Goal: Information Seeking & Learning: Learn about a topic

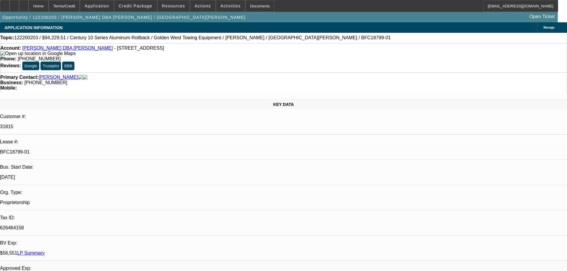
select select "0.15"
select select "0"
select select "2"
select select "0.1"
select select "4"
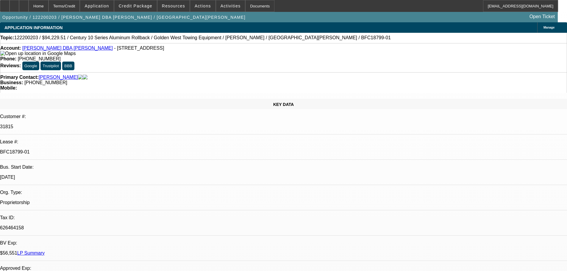
select select "0.15"
select select "0"
select select "2"
select select "0.1"
select select "4"
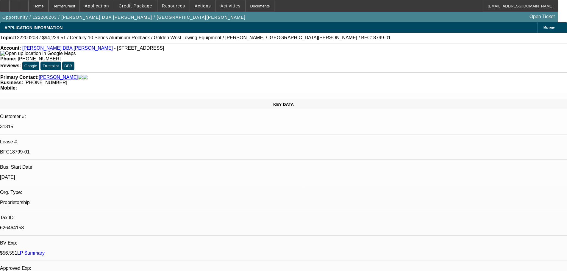
select select "0.15"
select select "0"
select select "2"
select select "0.1"
select select "4"
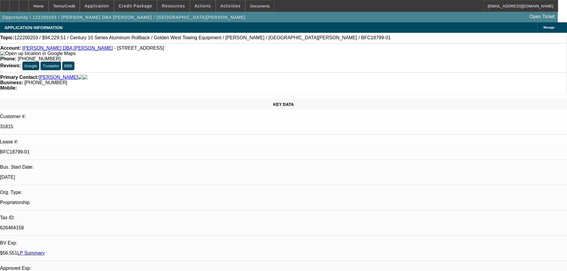
select select "0.15"
select select "0"
select select "2"
select select "0.1"
select select "4"
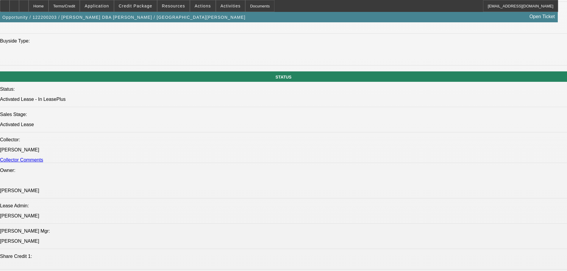
scroll to position [535, 0]
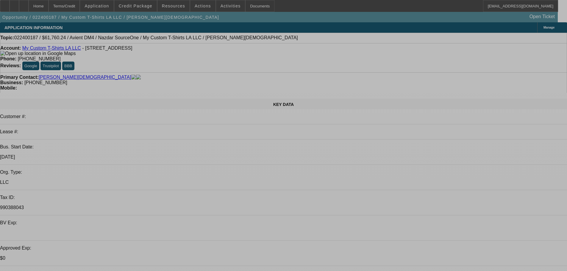
select select "0"
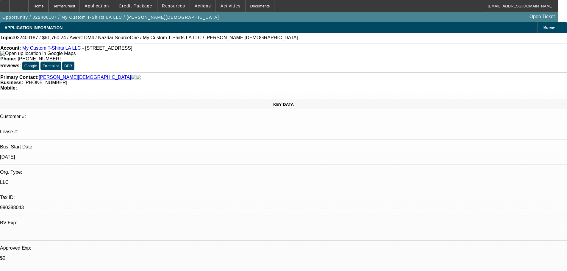
select select "2"
select select "0.1"
select select "4"
select select "0"
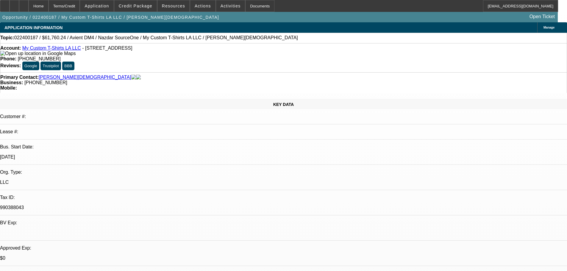
select select "2"
select select "0.1"
select select "4"
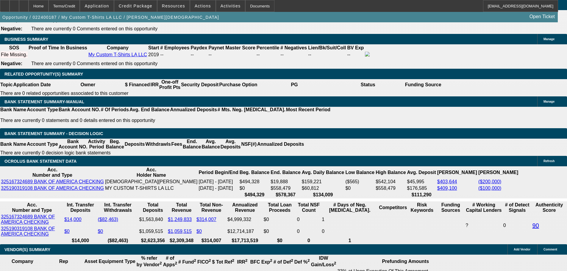
scroll to position [928, 0]
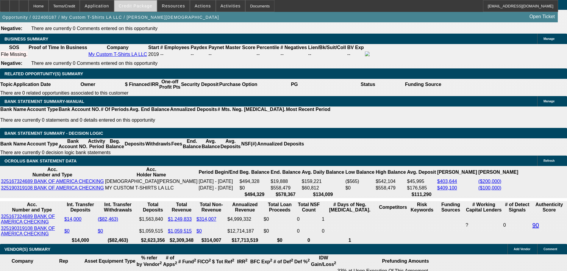
click at [137, 6] on span "Credit Package" at bounding box center [136, 6] width 34 height 5
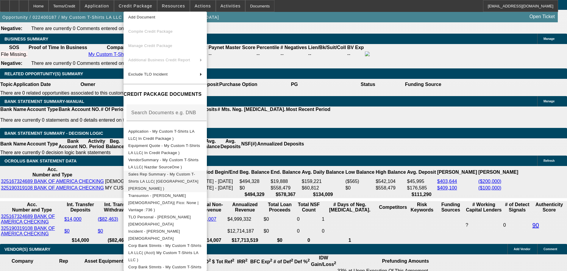
scroll to position [38, 0]
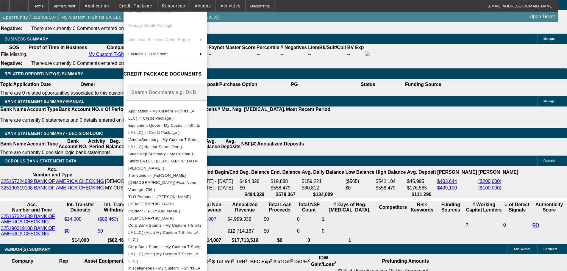
click at [313, 155] on div at bounding box center [283, 135] width 567 height 271
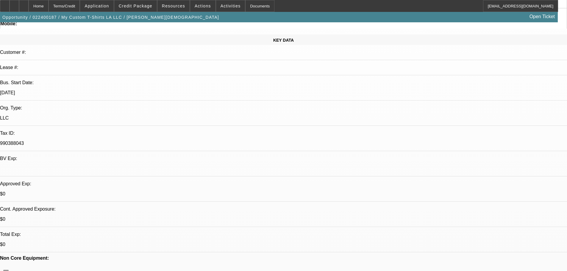
scroll to position [0, 0]
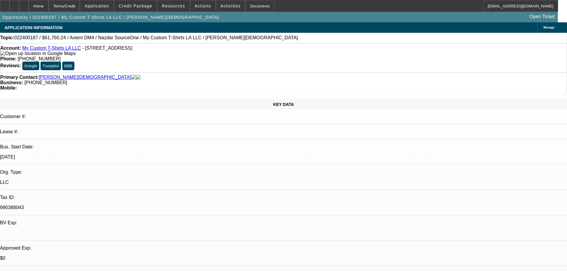
click at [134, 11] on span at bounding box center [135, 6] width 43 height 14
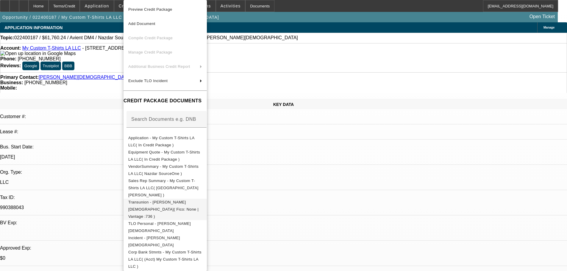
scroll to position [27, 0]
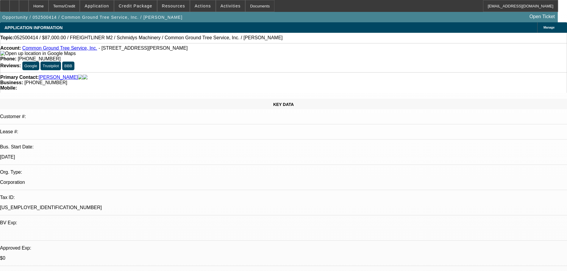
select select "0"
select select "6"
select select "0"
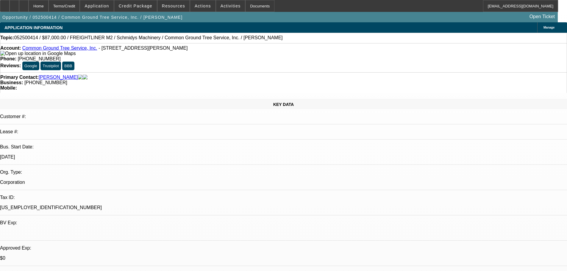
select select "0"
select select "3"
select select "0"
select select "6"
select select "0"
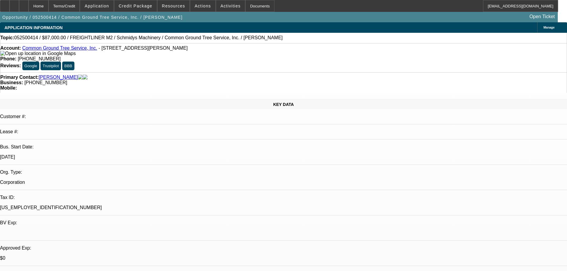
select select "0"
select select "3"
select select "0"
select select "6"
select select "0"
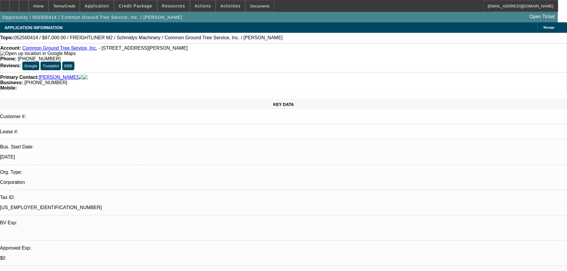
select select "0"
select select "3"
select select "0"
select select "6"
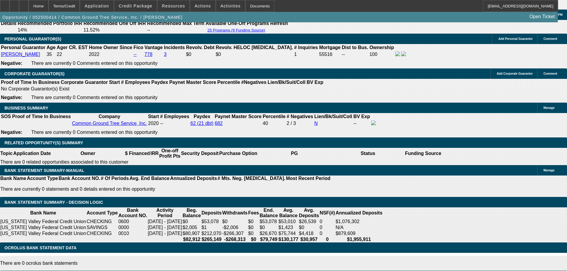
scroll to position [820, 0]
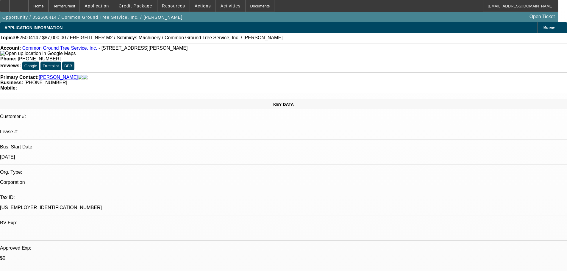
click at [58, 75] on link "Manzer, Samuel" at bounding box center [58, 77] width 39 height 5
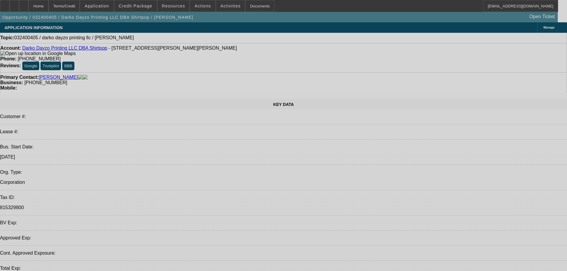
select select "0"
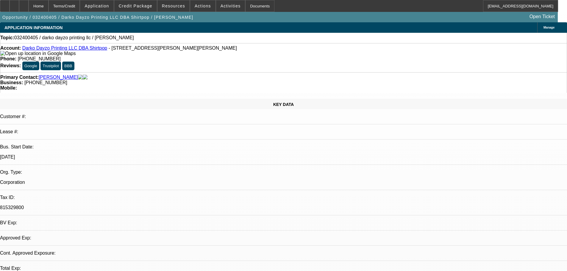
select select "2"
select select "0.1"
select select "4"
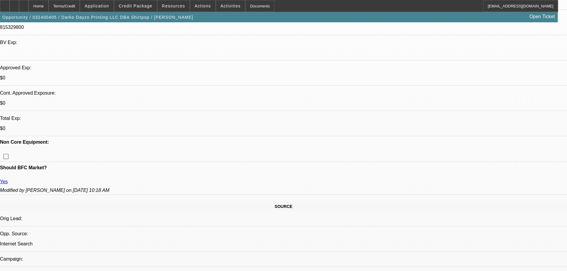
scroll to position [176, 0]
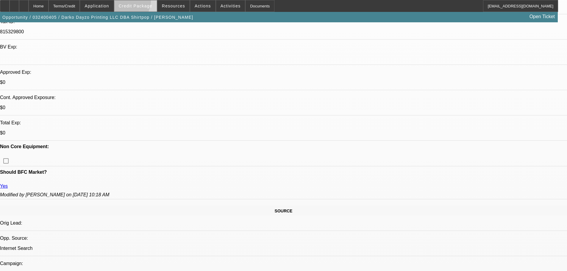
click at [130, 2] on span at bounding box center [135, 6] width 43 height 14
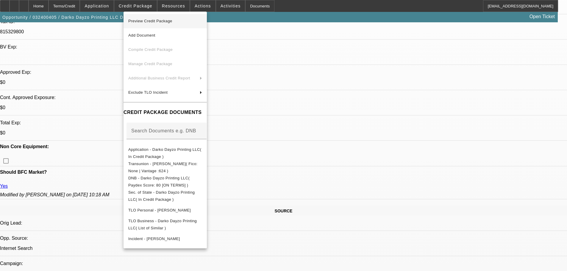
click at [148, 20] on span "Preview Credit Package" at bounding box center [150, 21] width 44 height 4
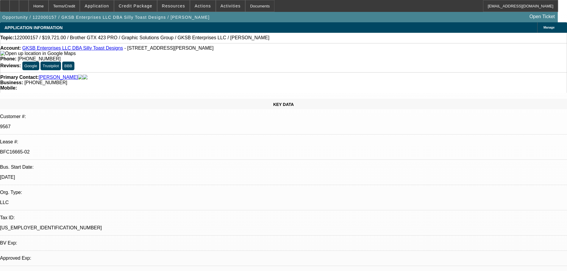
select select "0"
select select "2"
select select "0.1"
select select "1"
select select "2"
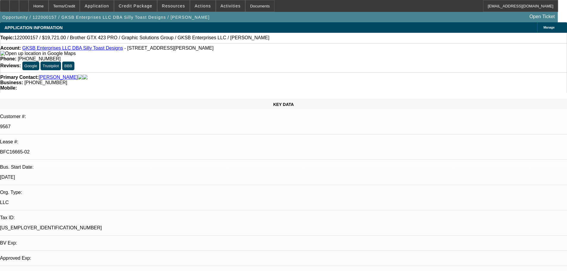
select select "4"
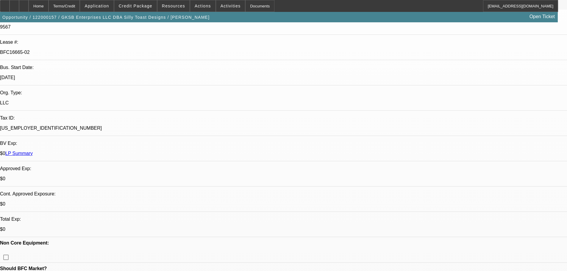
scroll to position [69, 0]
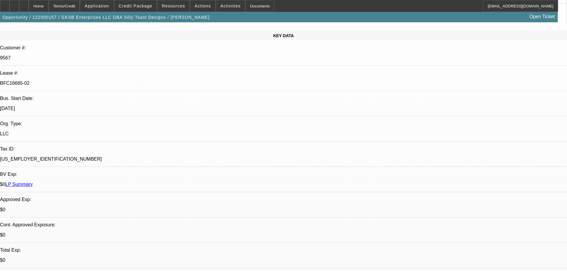
drag, startPoint x: 559, startPoint y: 54, endPoint x: 559, endPoint y: 47, distance: 7.1
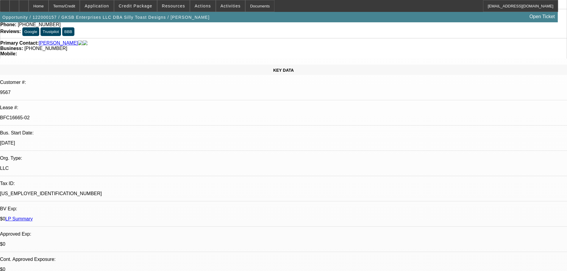
scroll to position [0, 0]
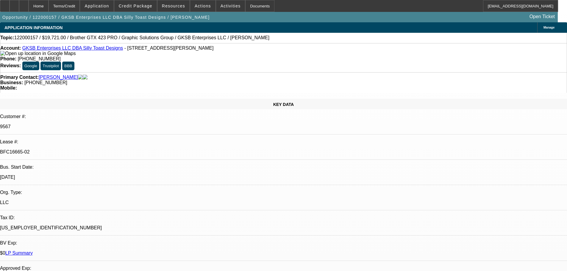
click at [33, 250] on link "LP Summary" at bounding box center [18, 252] width 27 height 5
click at [59, 47] on div "Account: GKSB Enterprises LLC DBA Silly Toast Designs - 583 N Perkins St, Apple…" at bounding box center [283, 51] width 566 height 11
click at [59, 48] on link "GKSB Enterprises LLC DBA Silly Toast Designs" at bounding box center [72, 48] width 101 height 5
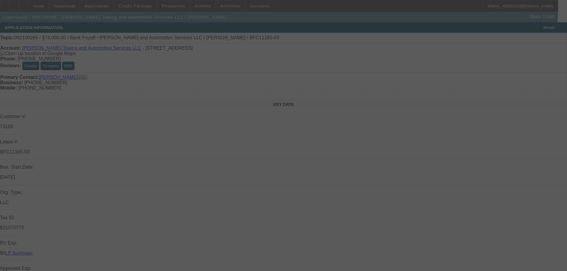
select select "0"
select select "3"
select select "0"
select select "6"
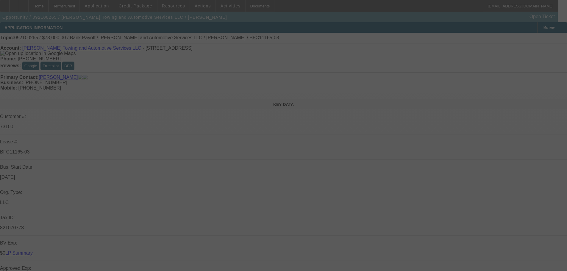
select select "0"
select select "3"
select select "0"
select select "6"
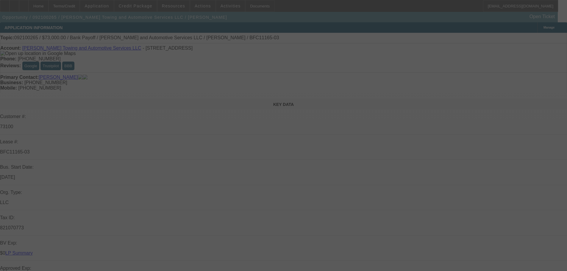
select select "0"
select select "3"
select select "0"
select select "6"
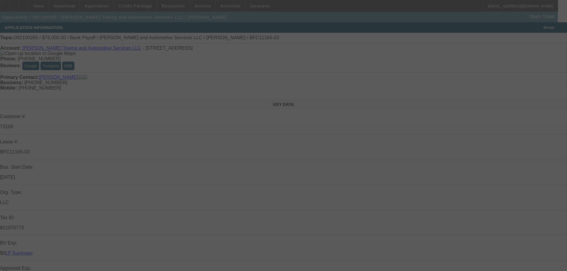
select select "0"
select select "3"
select select "0"
select select "6"
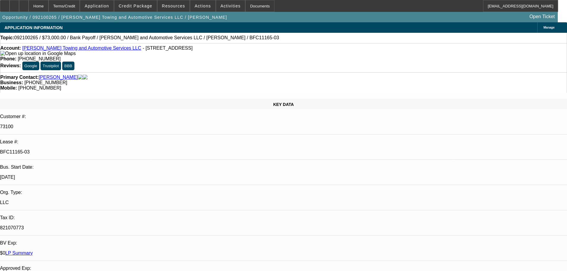
click at [33, 250] on link "LP Summary" at bounding box center [18, 252] width 27 height 5
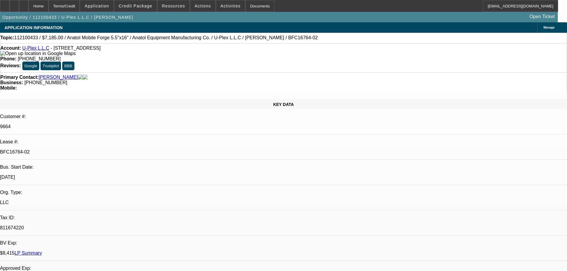
select select "0"
select select "2"
select select "0.1"
select select "4"
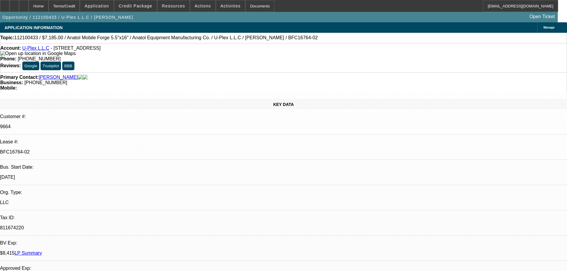
select select "0"
select select "2"
select select "0.1"
select select "4"
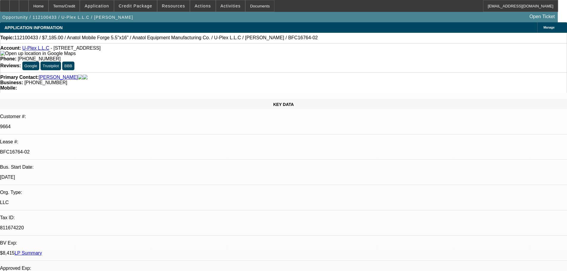
select select "0"
select select "2"
select select "0.1"
select select "4"
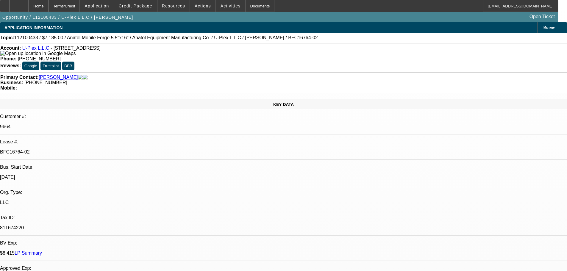
click at [42, 250] on link "LP Summary" at bounding box center [28, 252] width 27 height 5
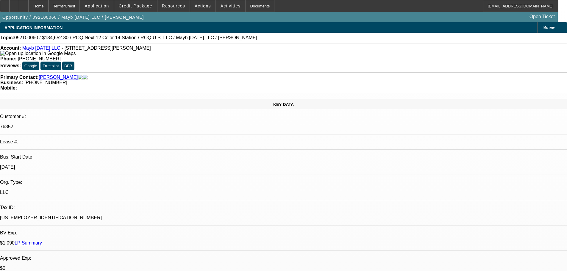
select select "0"
select select "2"
select select "0"
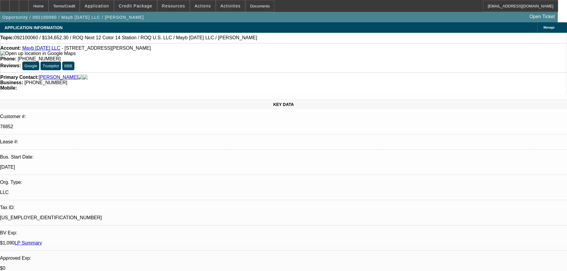
select select "0"
select select "2"
select select "0"
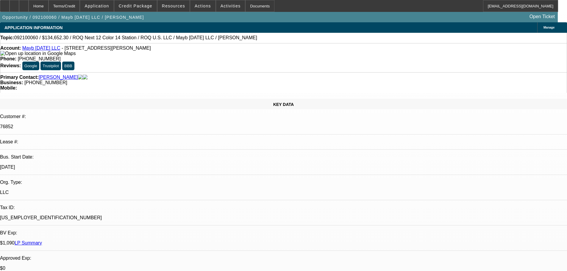
select select "0"
select select "2"
select select "0"
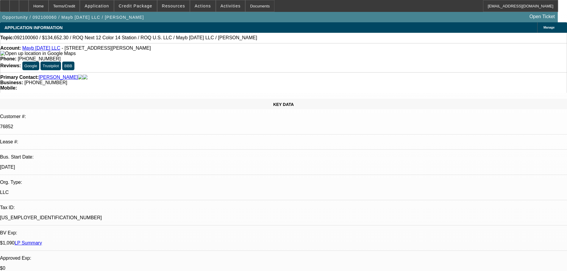
select select "2"
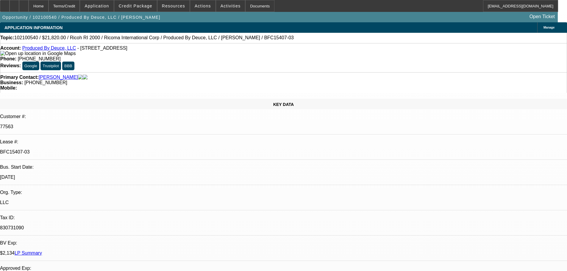
select select "0"
select select "0.1"
select select "4"
select select "0"
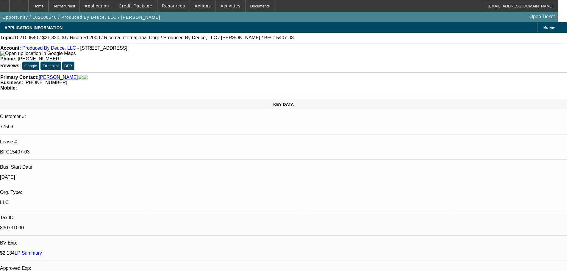
select select "0"
select select "0.1"
select select "4"
click at [42, 250] on link "LP Summary" at bounding box center [28, 252] width 27 height 5
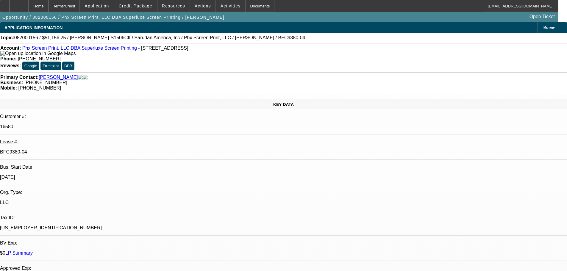
select select "0"
select select "2"
select select "0"
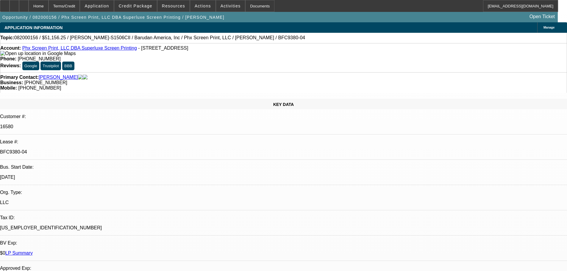
select select "0"
select select "2"
select select "0"
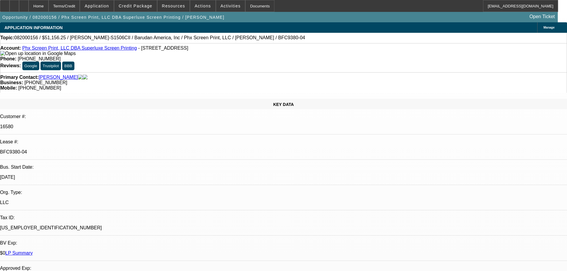
select select "0"
select select "2"
click at [33, 250] on link "LP Summary" at bounding box center [18, 252] width 27 height 5
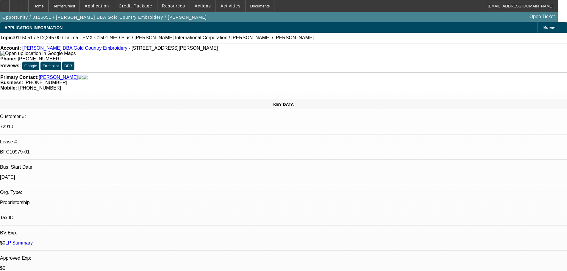
select select "0"
select select "2"
select select "0.1"
select select "0"
select select "2"
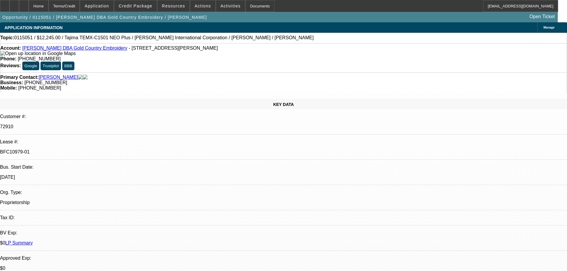
select select "0.1"
select select "0"
select select "2"
select select "0.1"
select select "1"
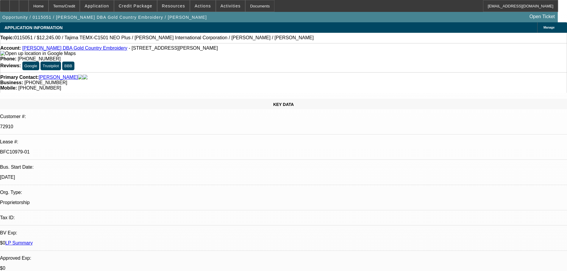
select select "2"
select select "4"
select select "1"
select select "2"
select select "4"
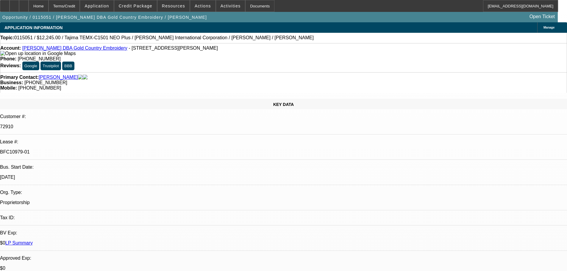
select select "1"
select select "2"
select select "4"
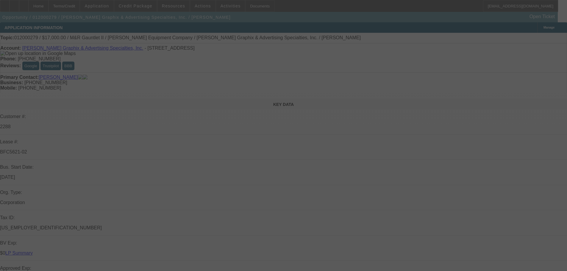
select select "0"
select select "2"
select select "0"
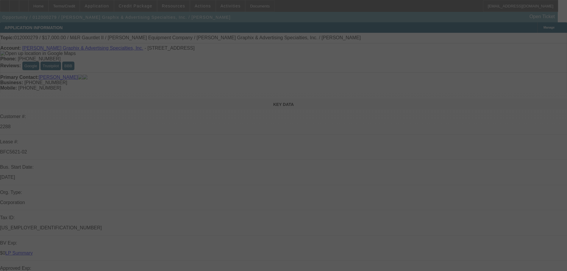
select select "0"
select select "2"
select select "0"
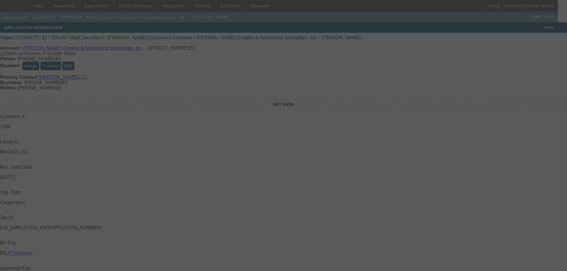
select select "0"
select select "2"
select select "0"
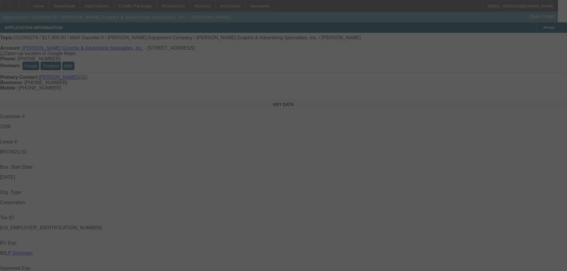
select select "2"
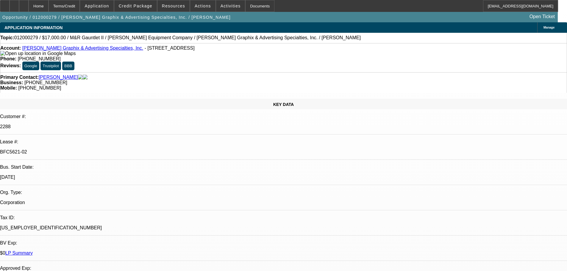
click at [33, 250] on link "LP Summary" at bounding box center [18, 252] width 27 height 5
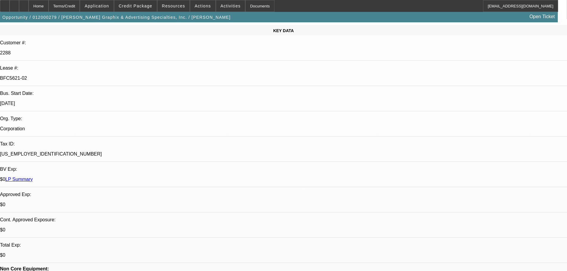
scroll to position [119, 0]
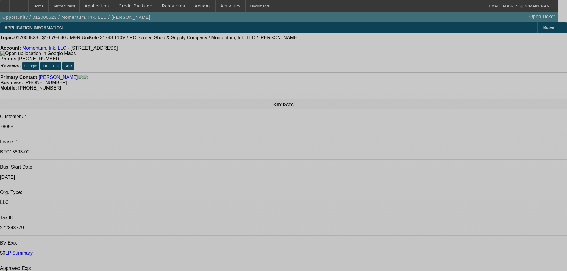
select select "0"
select select "6"
select select "0"
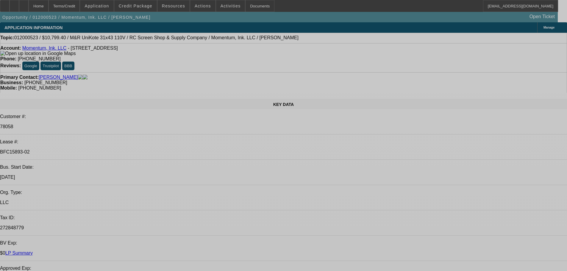
select select "0"
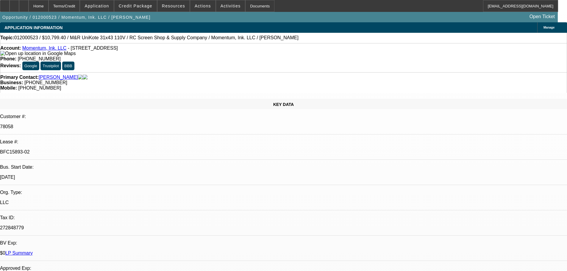
select select "0"
select select "6"
select select "0"
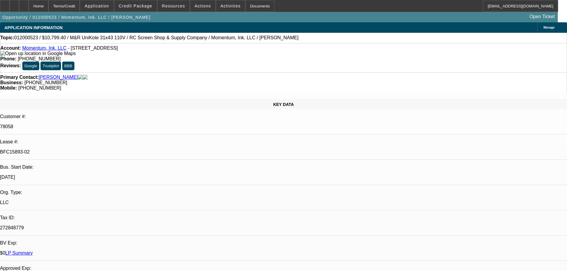
select select "6"
select select "0"
select select "6"
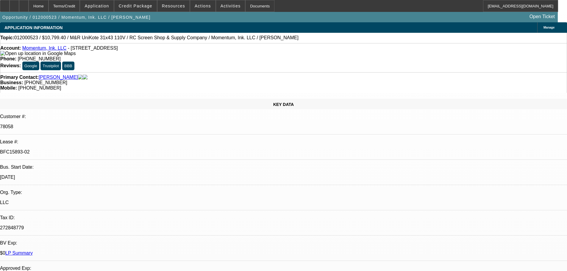
click at [33, 250] on link "LP Summary" at bounding box center [18, 252] width 27 height 5
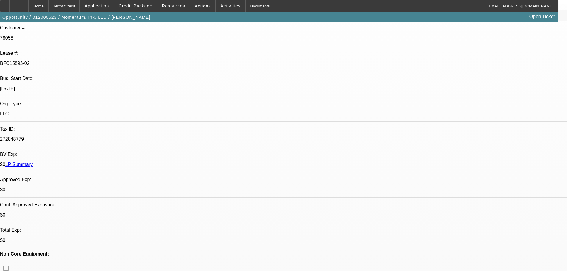
scroll to position [89, 0]
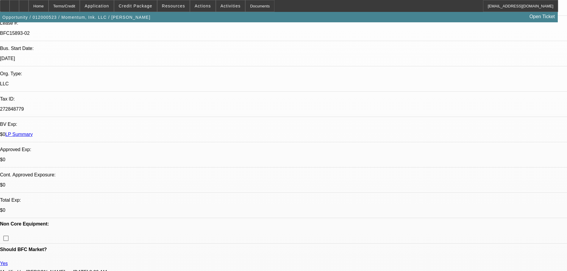
scroll to position [119, 0]
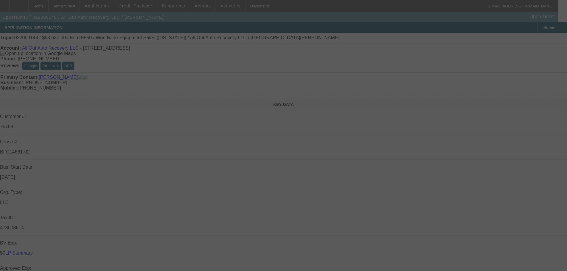
select select "0"
select select "2"
select select "0"
select select "6"
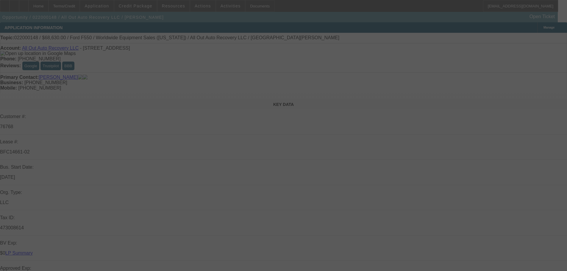
select select "0"
select select "2"
select select "0"
select select "6"
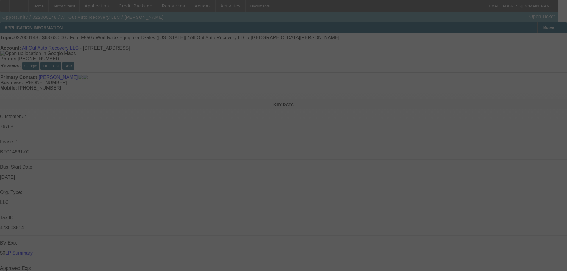
select select "0"
select select "2"
select select "0"
select select "6"
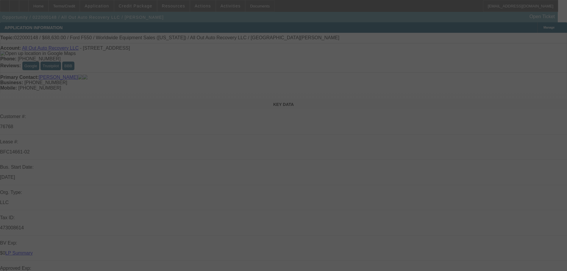
select select "0"
select select "2"
select select "0"
select select "6"
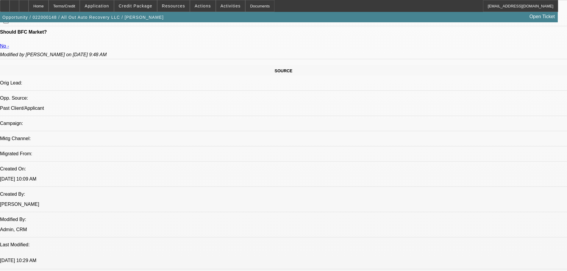
scroll to position [278, 0]
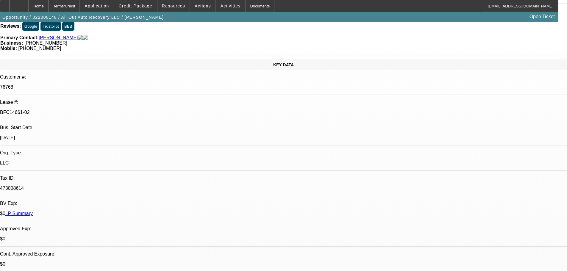
scroll to position [0, 0]
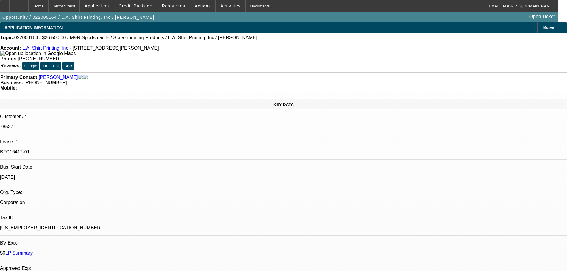
select select "0"
select select "2"
select select "0.1"
select select "4"
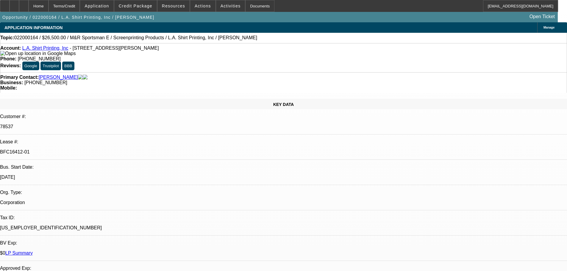
select select "0"
select select "2"
select select "0.1"
select select "4"
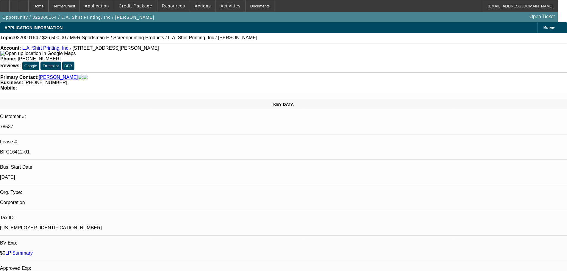
select select "0"
select select "0.1"
select select "4"
select select "0"
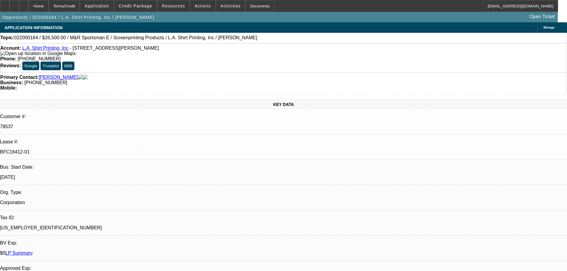
select select "0"
select select "0.1"
select select "4"
click at [91, 250] on div "$0 LP Summary" at bounding box center [283, 252] width 567 height 5
click at [33, 250] on link "LP Summary" at bounding box center [18, 252] width 27 height 5
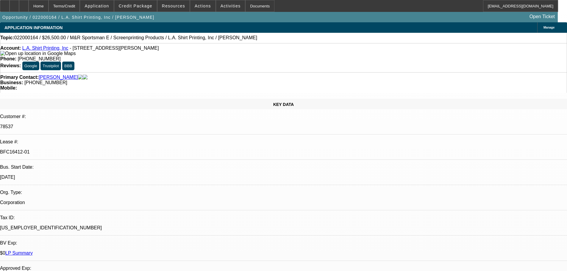
click at [59, 75] on link "Pulido, Rafael" at bounding box center [58, 77] width 39 height 5
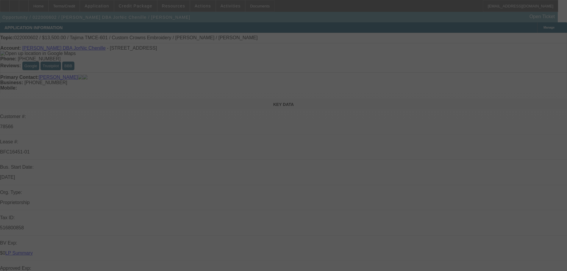
select select "0"
select select "2"
select select "0.1"
select select "4"
select select "0"
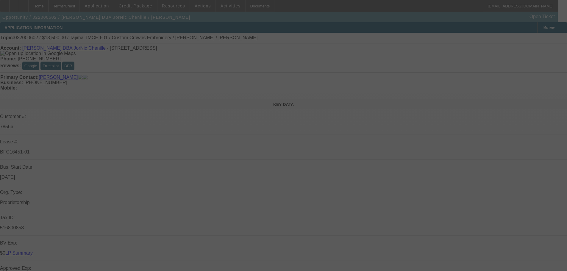
select select "0"
select select "2"
select select "0.1"
select select "4"
select select "0"
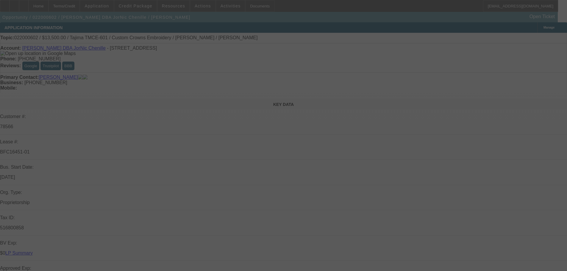
select select "0"
select select "2"
select select "0.1"
select select "4"
select select "0"
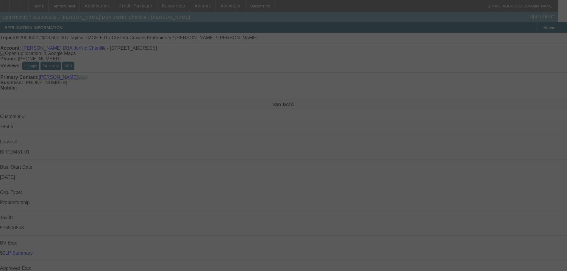
select select "0"
select select "0.1"
select select "4"
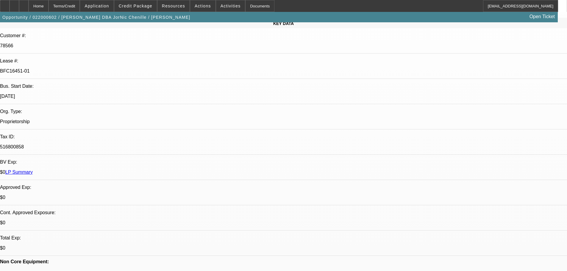
scroll to position [40, 0]
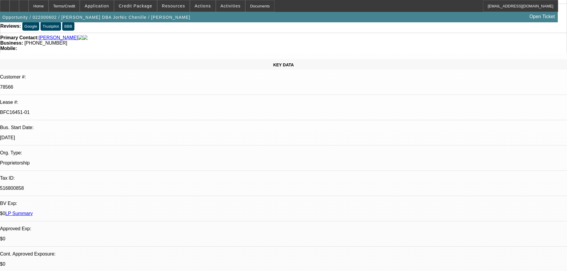
click at [33, 211] on link "LP Summary" at bounding box center [18, 213] width 27 height 5
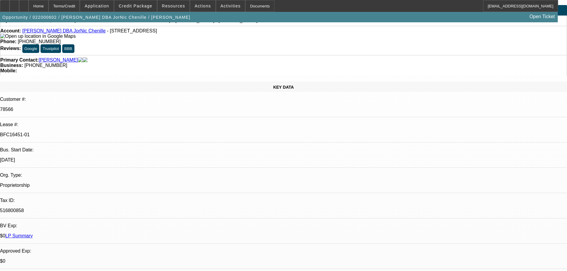
scroll to position [0, 0]
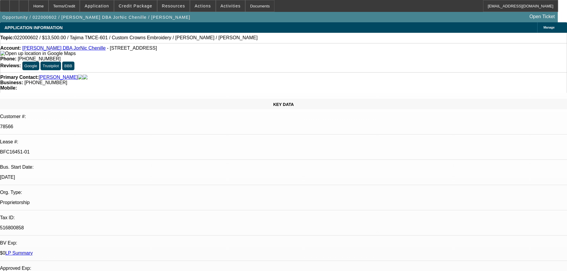
click at [45, 75] on link "Brist, Sara" at bounding box center [58, 77] width 39 height 5
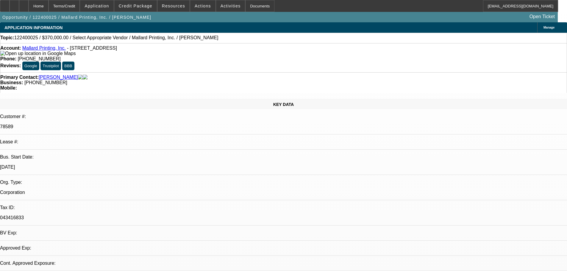
select select "0"
select select "2"
select select "0.1"
select select "4"
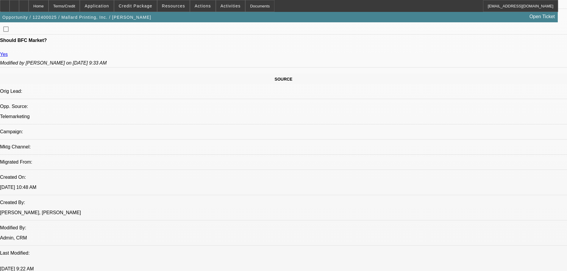
scroll to position [295, 0]
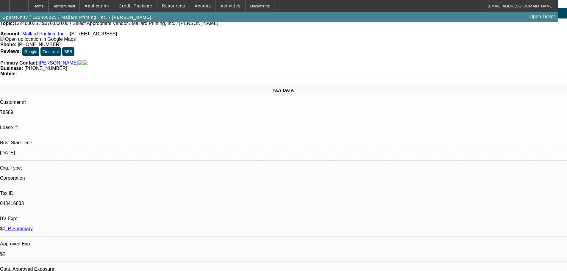
scroll to position [0, 0]
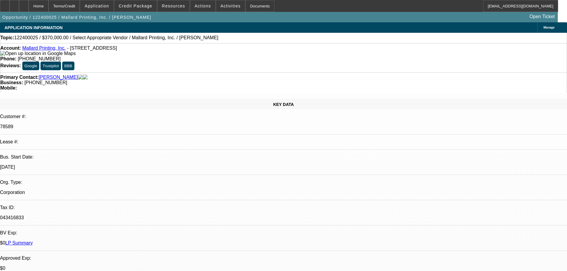
click at [51, 75] on link "[PERSON_NAME]" at bounding box center [58, 77] width 39 height 5
